Goal: Task Accomplishment & Management: Manage account settings

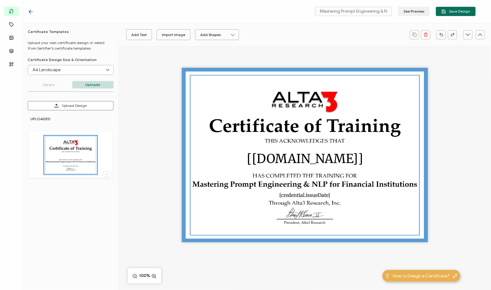
click at [104, 174] on icon at bounding box center [107, 174] width 6 height 2
click at [98, 186] on span "Delete Image" at bounding box center [97, 187] width 23 height 5
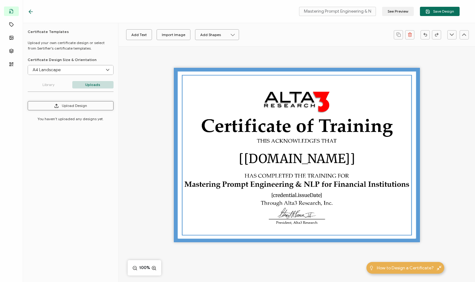
click at [82, 107] on button "Upload Design" at bounding box center [71, 105] width 86 height 9
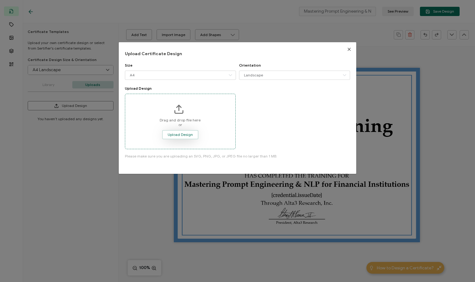
click at [183, 136] on span "Upload Design" at bounding box center [180, 135] width 25 height 4
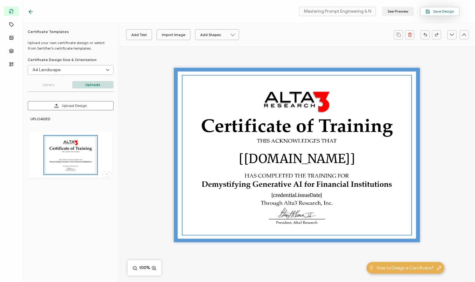
click at [439, 11] on span "Save Design" at bounding box center [440, 11] width 29 height 5
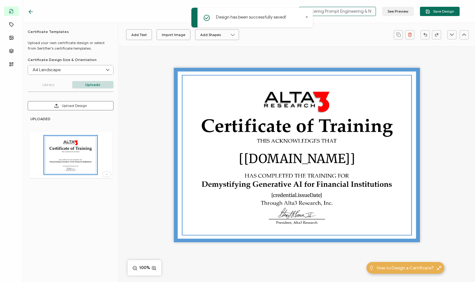
click at [365, 11] on input "Mastering Prompt Engineering & NLP for FI - Copy" at bounding box center [337, 11] width 77 height 9
drag, startPoint x: 365, startPoint y: 11, endPoint x: 256, endPoint y: 4, distance: 109.1
click at [256, 4] on div "Mastering Prompt Engineering & NLP for FI - Copy See Preview Save Design" at bounding box center [243, 11] width 463 height 23
type input "y"
type input "Demystifying Generative AI for FI"
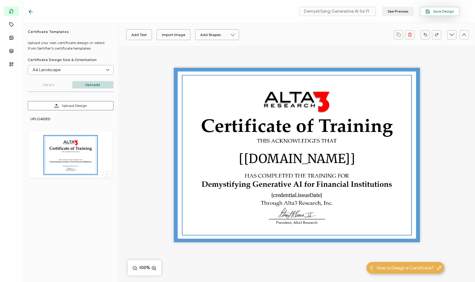
click at [436, 11] on span "Save Design" at bounding box center [440, 11] width 29 height 5
click at [31, 11] on icon at bounding box center [31, 12] width 6 height 6
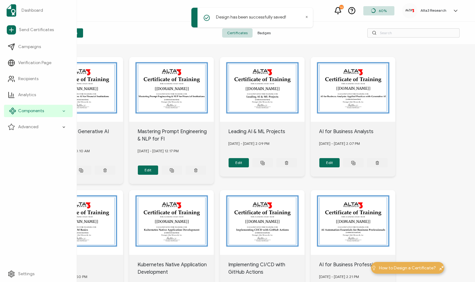
click at [30, 112] on span "Components" at bounding box center [31, 111] width 26 height 6
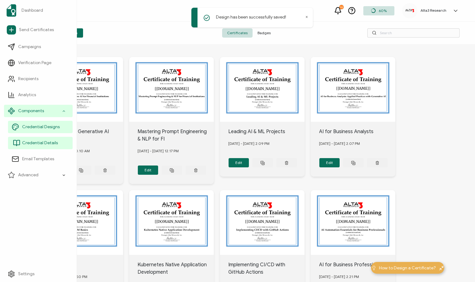
click at [33, 144] on span "Credential Details" at bounding box center [40, 143] width 36 height 6
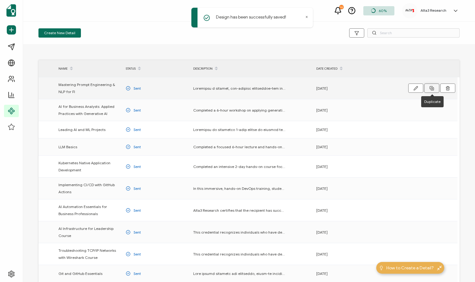
click at [432, 87] on icon at bounding box center [432, 88] width 5 height 5
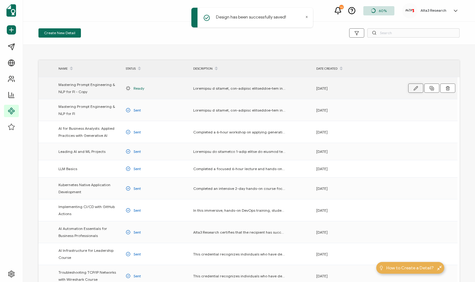
click at [414, 85] on button "button" at bounding box center [415, 87] width 15 height 9
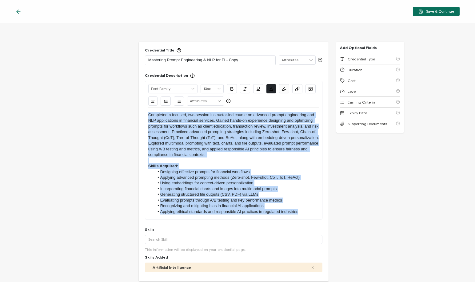
drag, startPoint x: 310, startPoint y: 212, endPoint x: 85, endPoint y: 67, distance: 267.2
click at [85, 67] on div "Credential Title Mastering Prompt Engineering & NLP for FI - Copy ISSUER Issuer…" at bounding box center [237, 152] width 475 height 258
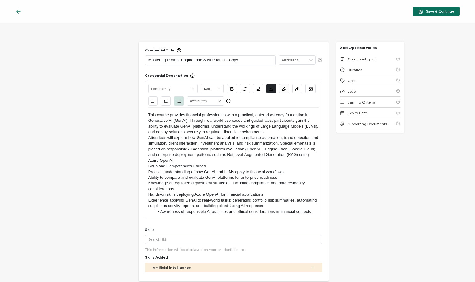
click at [231, 160] on p "Attendees will explore how GenAI can be applied to compliance automation, fraud…" at bounding box center [233, 149] width 171 height 28
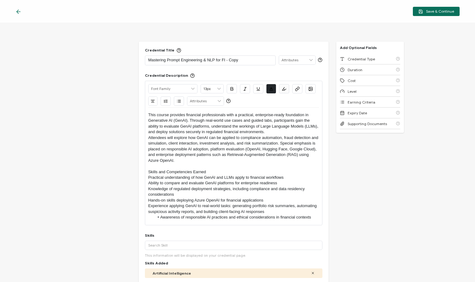
click at [272, 131] on p "This course provides financial professionals with a practical, enterprise-ready…" at bounding box center [233, 123] width 171 height 23
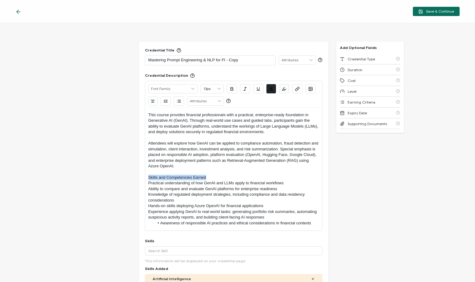
drag, startPoint x: 206, startPoint y: 177, endPoint x: 134, endPoint y: 175, distance: 72.6
click at [134, 175] on div "Credential Title Mastering Prompt Engineering & NLP for FI - Copy ISSUER Issuer…" at bounding box center [237, 152] width 475 height 258
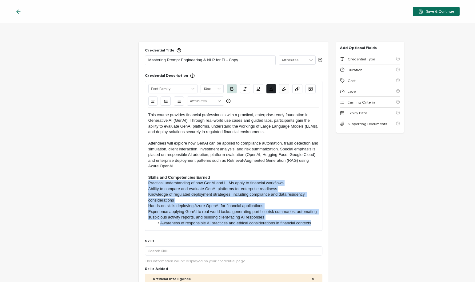
drag, startPoint x: 314, startPoint y: 221, endPoint x: 135, endPoint y: 184, distance: 182.0
click at [135, 184] on div "Credential Title Mastering Prompt Engineering & NLP for FI - Copy ISSUER Issuer…" at bounding box center [237, 152] width 475 height 258
click at [177, 101] on icon "button" at bounding box center [179, 101] width 5 height 5
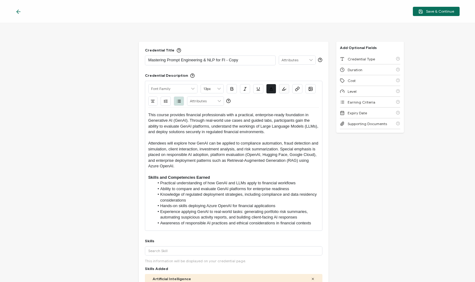
click at [307, 217] on li "Experience applying GenAI to real-world tasks: generating portfolio risk summar…" at bounding box center [236, 214] width 165 height 11
drag, startPoint x: 210, startPoint y: 58, endPoint x: 34, endPoint y: 35, distance: 177.5
click at [34, 35] on div "Credential Title Mastering Prompt Engineering & NLP for FI - Copy ISSUER Issuer…" at bounding box center [237, 152] width 475 height 258
click at [153, 57] on p "Dymystifying Generative AI for FI" at bounding box center [210, 60] width 124 height 6
click at [207, 50] on div "Credential Title Demystifying Generative AI for FI ISSUER Issuer Name" at bounding box center [234, 57] width 178 height 18
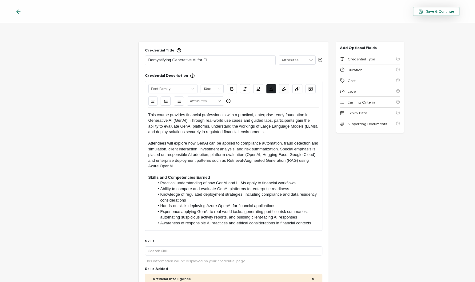
click at [430, 11] on span "Save & Continue" at bounding box center [436, 11] width 36 height 5
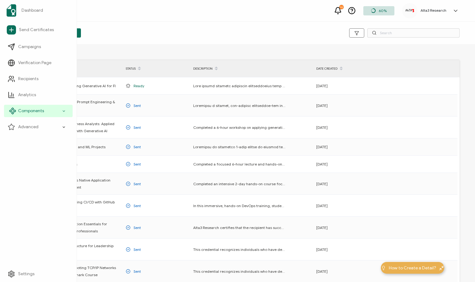
click at [34, 114] on div "Components" at bounding box center [38, 111] width 69 height 12
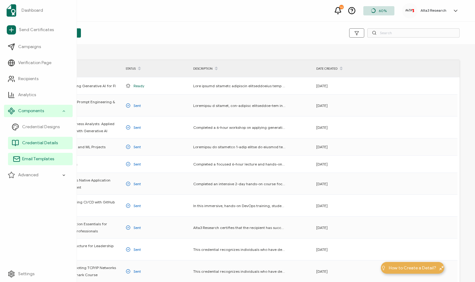
click at [34, 158] on span "Email Templates" at bounding box center [38, 159] width 32 height 6
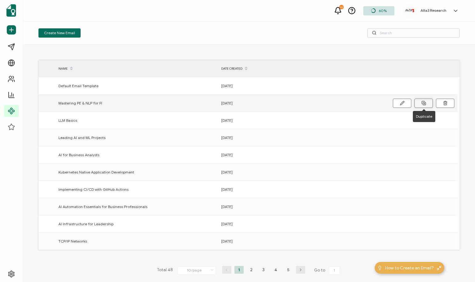
click at [425, 104] on icon at bounding box center [424, 103] width 5 height 5
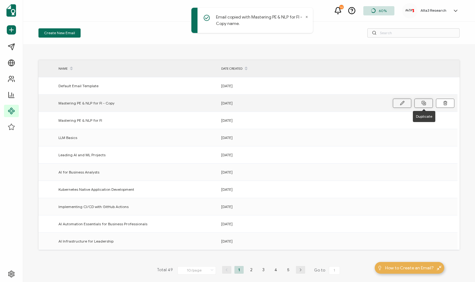
click at [403, 101] on icon at bounding box center [402, 103] width 5 height 5
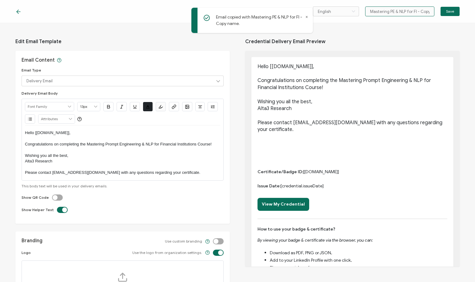
click at [386, 14] on input "Mastering PE & NLP for FI - Copy" at bounding box center [399, 11] width 69 height 10
drag, startPoint x: 405, startPoint y: 11, endPoint x: 346, endPoint y: 5, distance: 58.8
click at [346, 5] on div "English Bahasa indonesia Deutsch English Español Français Italiano Magyar Portu…" at bounding box center [237, 11] width 475 height 23
type input "Demystifying Generative AI for FI"
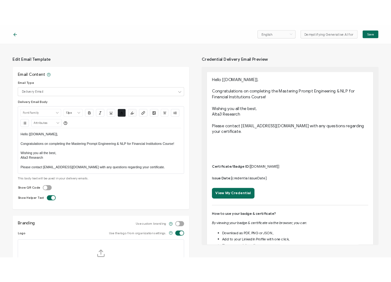
scroll to position [0, 0]
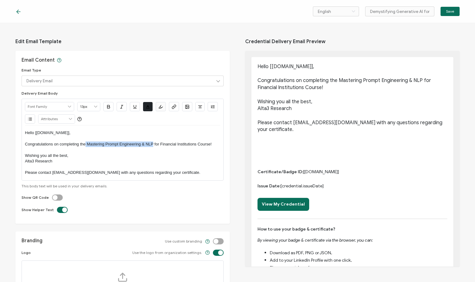
drag, startPoint x: 152, startPoint y: 142, endPoint x: 86, endPoint y: 145, distance: 65.3
click at [86, 145] on p "Congratulations on completing the Mastering Prompt Engineering & NLP for Financ…" at bounding box center [122, 144] width 195 height 6
click at [87, 143] on p "Congratulations on completing the Demystifying Generative AI for Financial Inst…" at bounding box center [122, 144] width 195 height 6
click at [355, 33] on span "Credential Delivery Email Preview" at bounding box center [352, 41] width 214 height 18
click at [452, 11] on span "Save" at bounding box center [450, 12] width 8 height 4
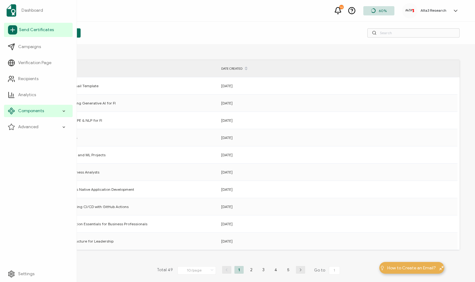
click at [32, 30] on span "Send Certificates" at bounding box center [36, 30] width 35 height 6
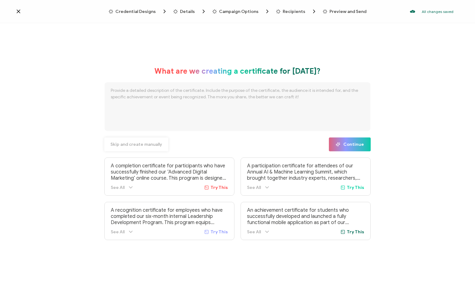
click at [143, 146] on span "Skip and create manually" at bounding box center [136, 144] width 52 height 4
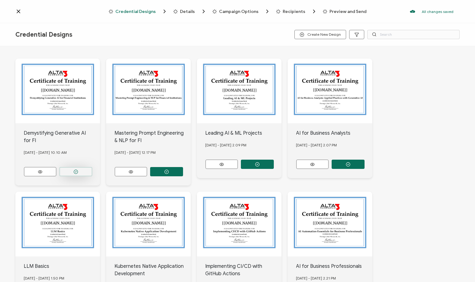
click at [75, 169] on icon "button" at bounding box center [76, 171] width 5 height 5
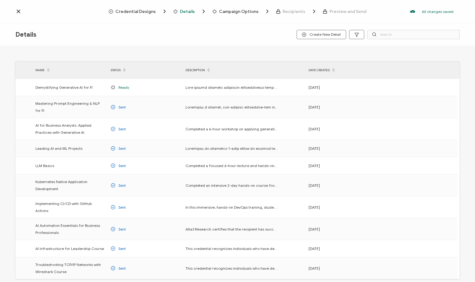
click at [30, 24] on div "Details Create New Detail" at bounding box center [237, 34] width 475 height 23
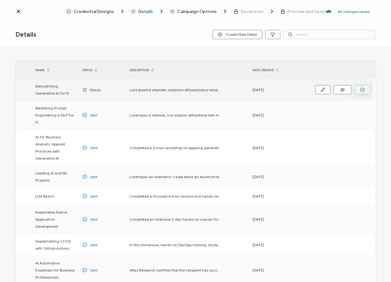
click at [361, 90] on circle "button" at bounding box center [363, 90] width 4 height 4
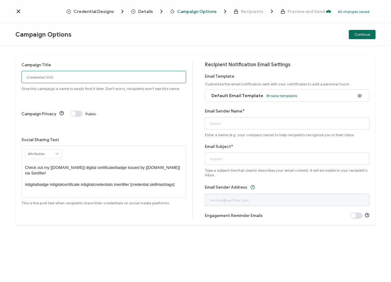
drag, startPoint x: 76, startPoint y: 74, endPoint x: -18, endPoint y: 66, distance: 95.1
click at [0, 66] on html "Credential Designs Details Campaign Options Recipients Preview and Send All cha…" at bounding box center [195, 141] width 391 height 282
type input "9/24 Demystifying Gen AI for JPMC"
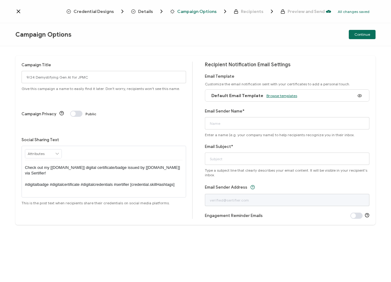
click at [276, 97] on span "Browse templates" at bounding box center [281, 95] width 31 height 5
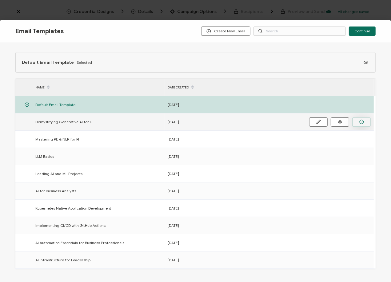
click at [363, 120] on circle "button" at bounding box center [362, 122] width 4 height 4
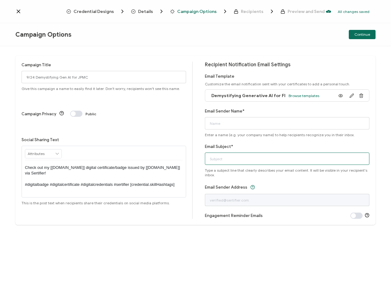
click at [253, 158] on input "Email Subject*" at bounding box center [287, 158] width 165 height 12
type input "Alta3 Research"
click at [296, 37] on div "Continue" at bounding box center [316, 34] width 120 height 9
drag, startPoint x: 245, startPoint y: 157, endPoint x: 175, endPoint y: 147, distance: 70.5
click at [175, 147] on div "Campaign Title 9/24 Demystifying Gen AI for JPMC Give this campaign a name to e…" at bounding box center [195, 139] width 360 height 169
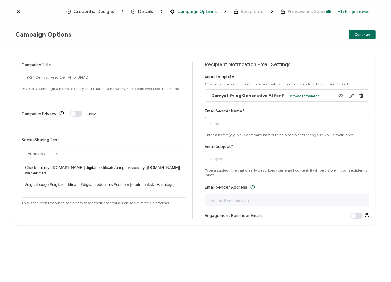
click at [221, 122] on input "Email Sender Name*" at bounding box center [287, 123] width 165 height 12
paste input "Alta3 Research"
type input "Alta3 Research"
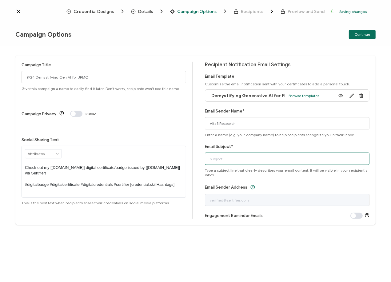
click at [221, 157] on input "Email Subject*" at bounding box center [287, 158] width 165 height 12
type input "Your Demystifying Generative AI Course Certificate"
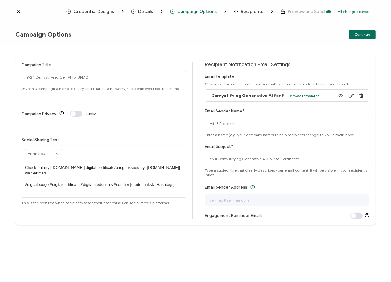
click at [212, 44] on div "Campaign Options Continue" at bounding box center [195, 34] width 391 height 23
click at [363, 34] on span "Continue" at bounding box center [362, 35] width 16 height 4
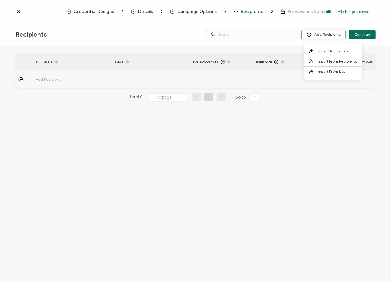
click at [332, 33] on button "Add Recipients" at bounding box center [324, 34] width 44 height 9
click at [330, 50] on span "Upload Recipients" at bounding box center [332, 51] width 31 height 5
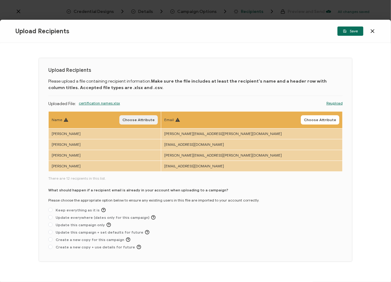
click at [155, 120] on span "Choose Attribute" at bounding box center [138, 120] width 32 height 4
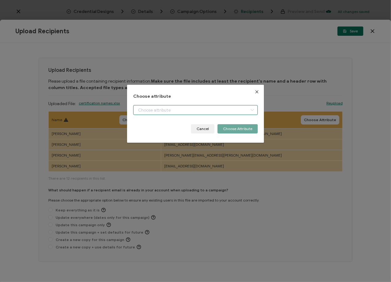
click at [179, 107] on input "dialog" at bounding box center [195, 110] width 125 height 10
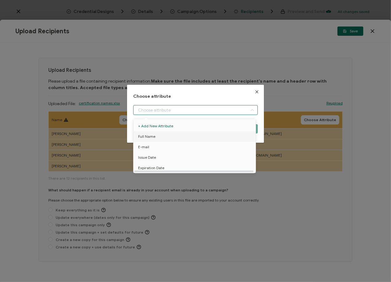
click at [159, 135] on li "Full Name" at bounding box center [195, 136] width 127 height 10
type input "Full Name"
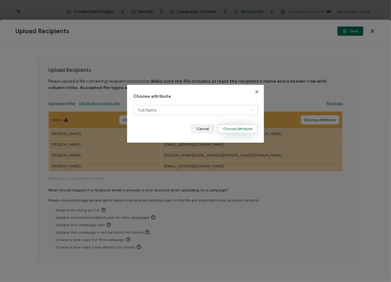
click at [239, 129] on button "Choose Attribute" at bounding box center [238, 128] width 40 height 9
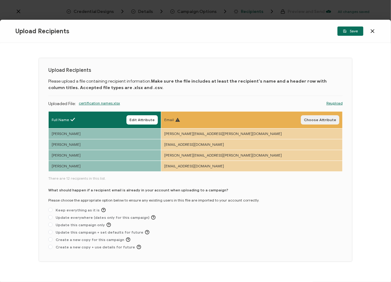
click at [327, 120] on span "Choose Attribute" at bounding box center [320, 120] width 32 height 4
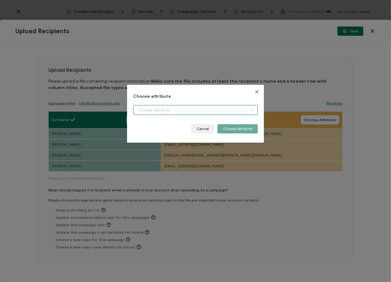
click at [231, 109] on input "dialog" at bounding box center [195, 110] width 125 height 10
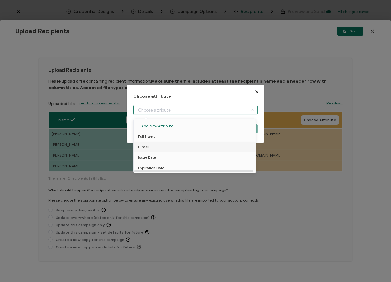
click at [149, 146] on li "E-mail" at bounding box center [195, 147] width 127 height 10
type input "E-mail"
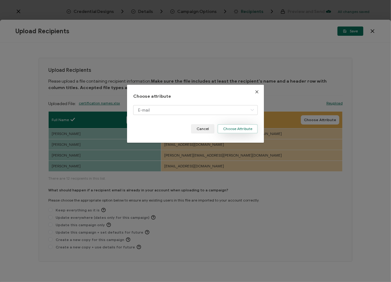
click at [232, 128] on button "Choose Attribute" at bounding box center [238, 128] width 40 height 9
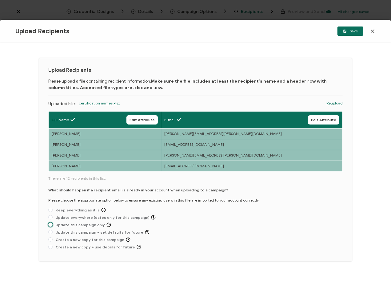
click at [83, 224] on span "Update this campaign only" at bounding box center [82, 224] width 58 height 5
click at [53, 224] on input "Update this campaign only" at bounding box center [50, 224] width 4 height 5
radio input "true"
click at [353, 29] on span "Save" at bounding box center [350, 31] width 15 height 4
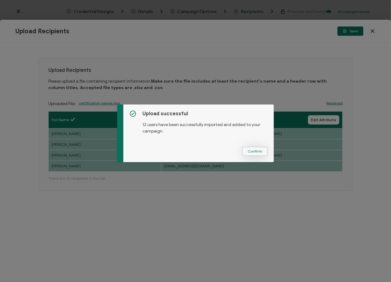
click at [250, 151] on span "Confirm" at bounding box center [255, 151] width 14 height 4
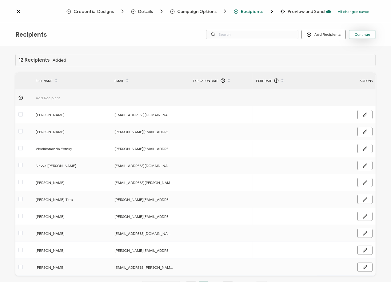
click at [359, 35] on span "Continue" at bounding box center [362, 35] width 16 height 4
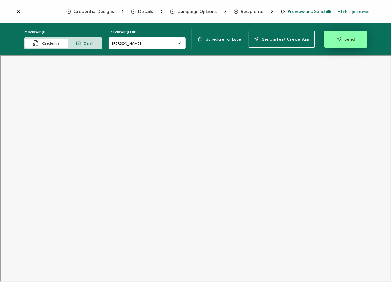
click at [337, 39] on icon "button" at bounding box center [339, 39] width 5 height 5
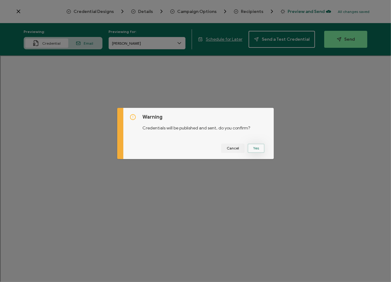
click at [254, 145] on button "Yes" at bounding box center [256, 147] width 17 height 9
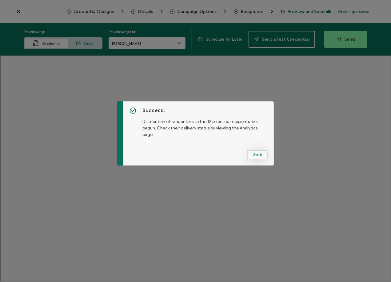
click at [253, 154] on button "Got It" at bounding box center [257, 154] width 21 height 9
